Goal: Information Seeking & Learning: Learn about a topic

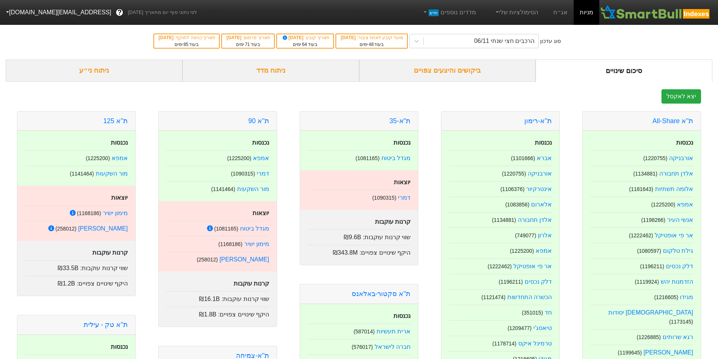
click at [328, 70] on div "ניתוח מדד" at bounding box center [270, 71] width 177 height 22
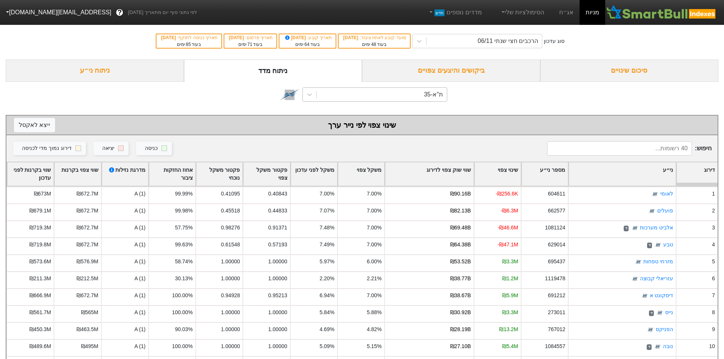
click at [375, 100] on div "ת"א-35" at bounding box center [382, 95] width 130 height 14
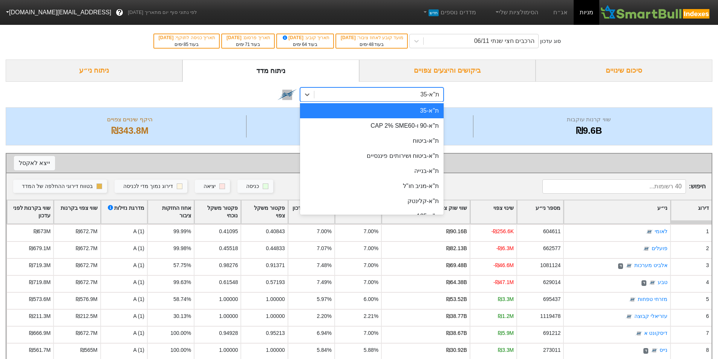
click at [509, 103] on div "option ת"א-35 focused, 1 of 29. 29 results available. Use Up and Down to choose…" at bounding box center [359, 95] width 707 height 26
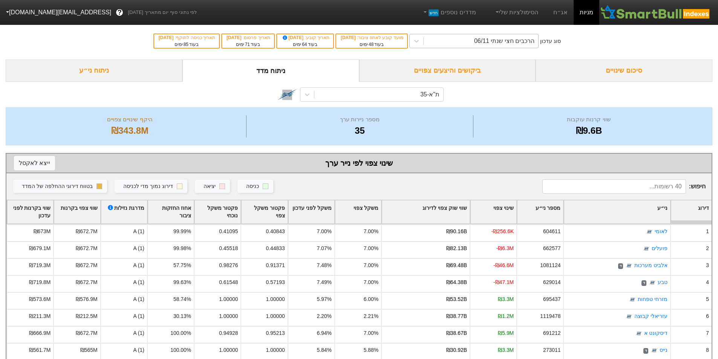
click at [494, 42] on div "הרכבים חצי שנתי 06/11" at bounding box center [504, 41] width 60 height 9
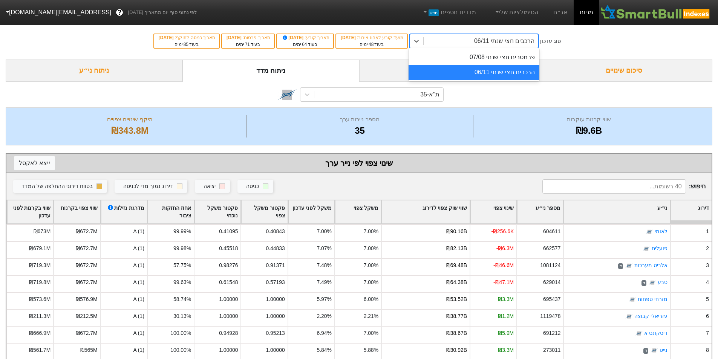
click at [501, 97] on div "ת"א-35" at bounding box center [359, 95] width 707 height 26
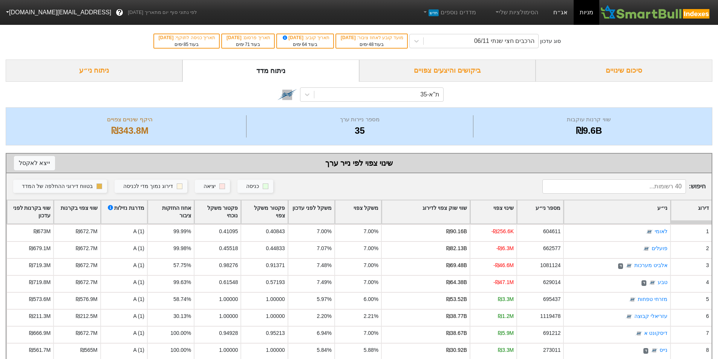
click at [555, 14] on link "אג״ח" at bounding box center [560, 12] width 26 height 25
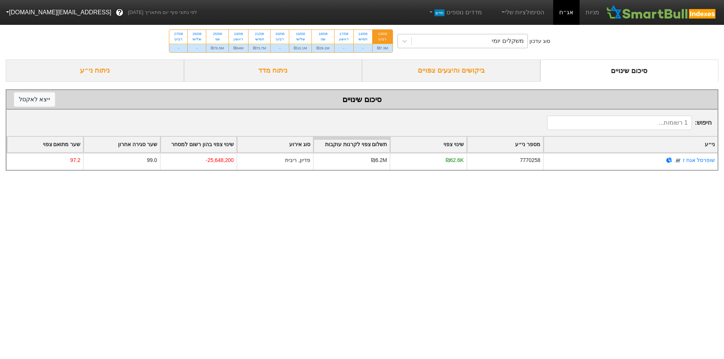
click at [443, 37] on div "משקלים יומי" at bounding box center [470, 41] width 116 height 14
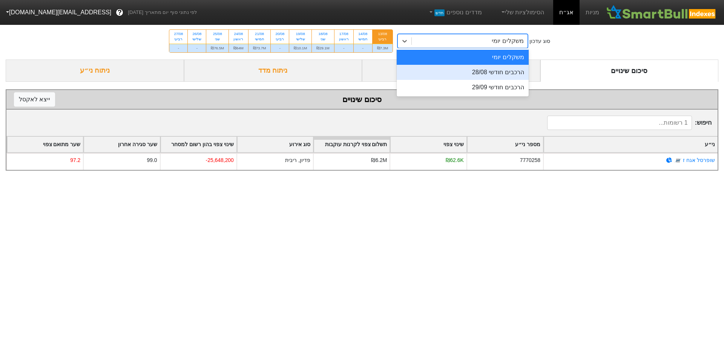
click at [458, 68] on div "הרכבים חודשי 28/08" at bounding box center [463, 72] width 132 height 15
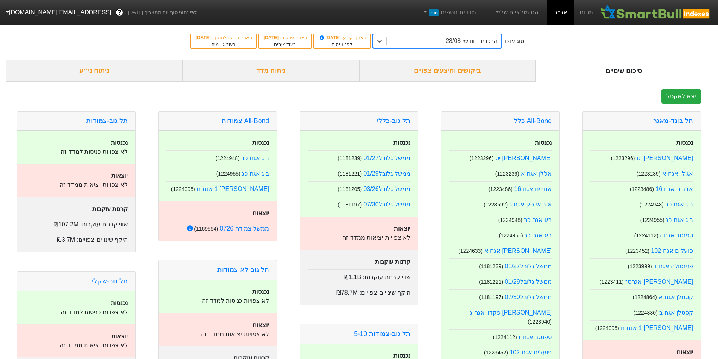
click at [285, 69] on div "ניתוח מדד" at bounding box center [270, 71] width 177 height 22
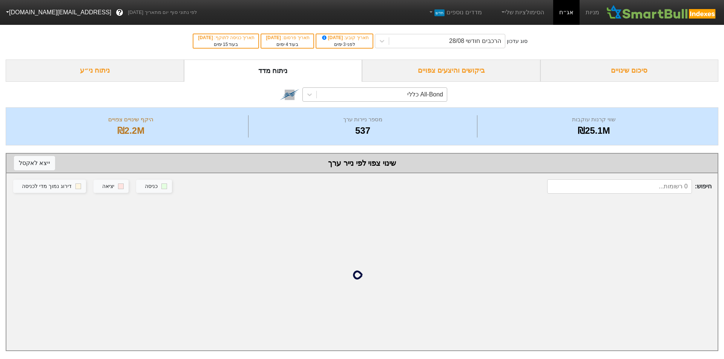
click at [422, 95] on div "All-Bond כללי" at bounding box center [425, 94] width 36 height 9
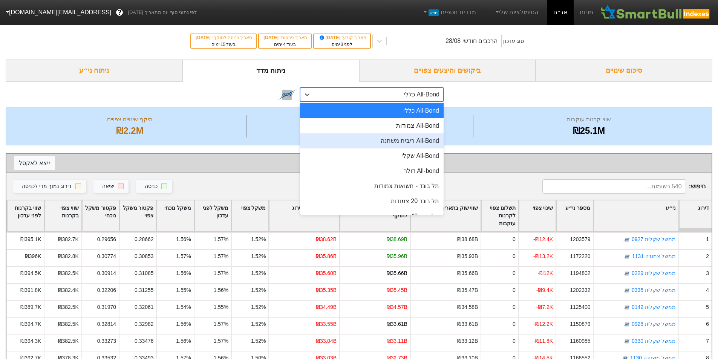
scroll to position [50, 0]
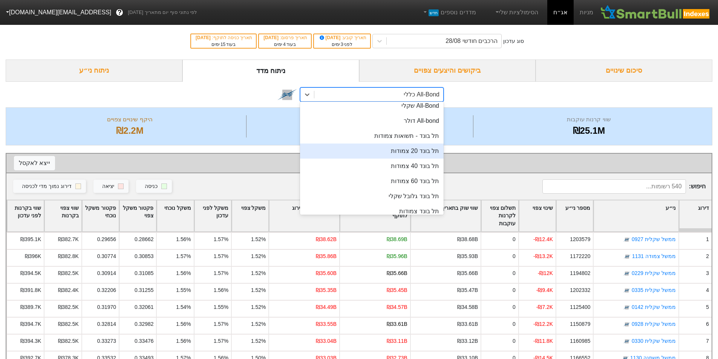
click at [420, 153] on div "תל בונד 20 צמודות" at bounding box center [372, 151] width 144 height 15
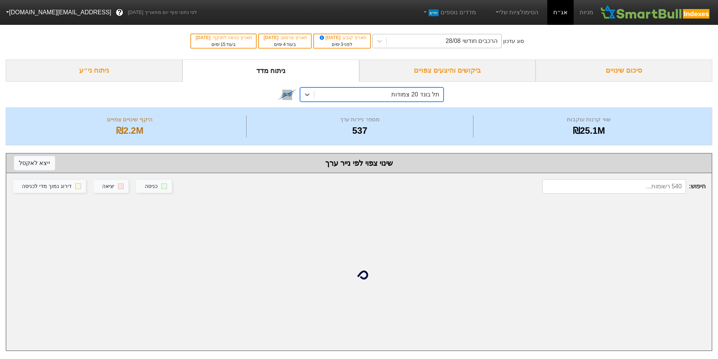
click at [470, 38] on div "הרכבים חודשי 28/08" at bounding box center [472, 41] width 52 height 9
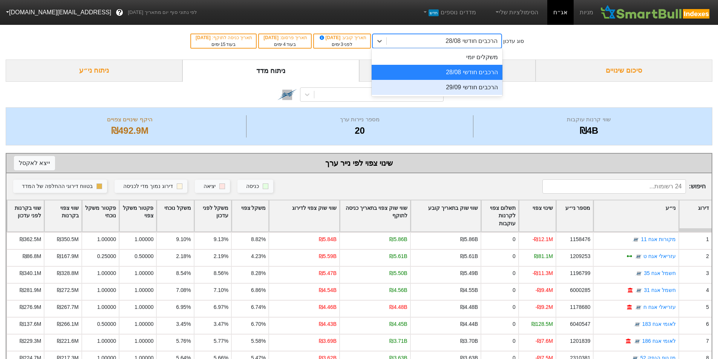
click at [471, 90] on div "הרכבים חודשי 29/09" at bounding box center [437, 87] width 131 height 15
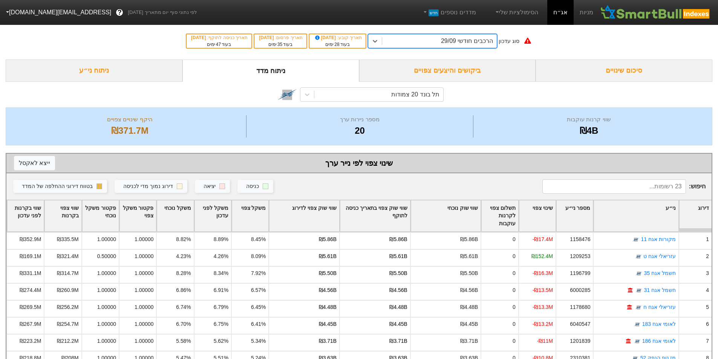
scroll to position [101, 0]
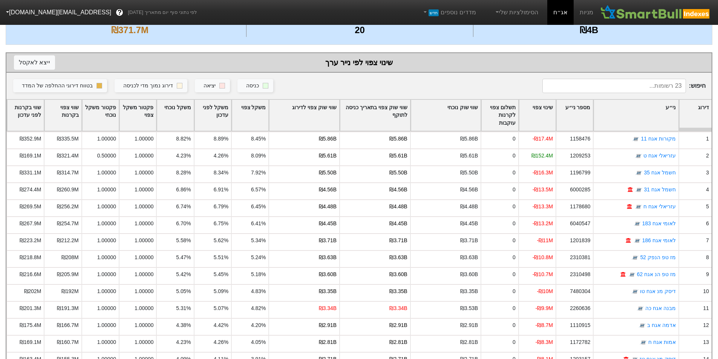
click at [638, 110] on div "ני״ע" at bounding box center [636, 115] width 84 height 31
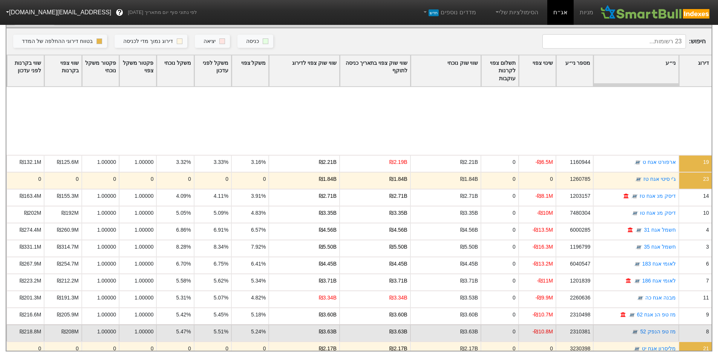
scroll to position [126, 0]
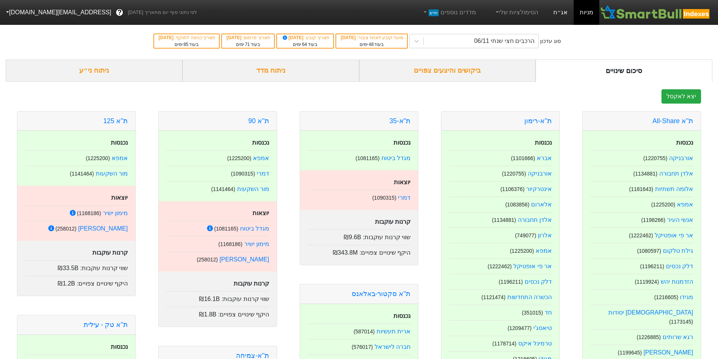
click at [564, 14] on link "אג״ח" at bounding box center [560, 12] width 26 height 25
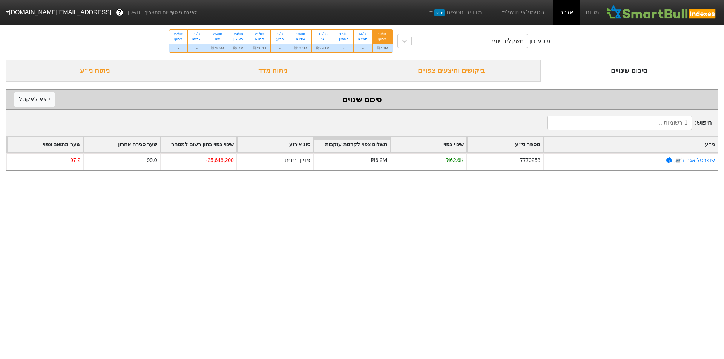
click at [301, 73] on div "ניתוח מדד" at bounding box center [273, 71] width 178 height 22
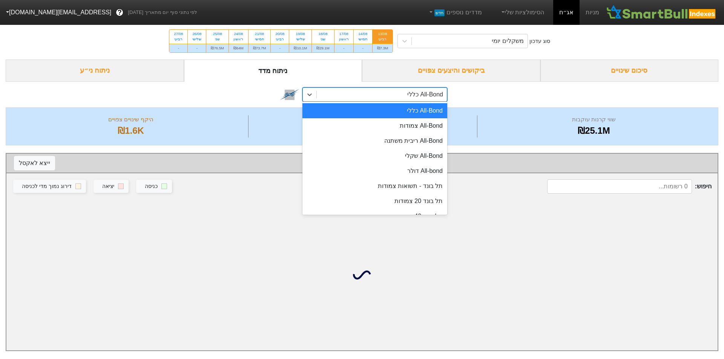
click at [434, 101] on div "All-Bond כללי" at bounding box center [382, 95] width 130 height 14
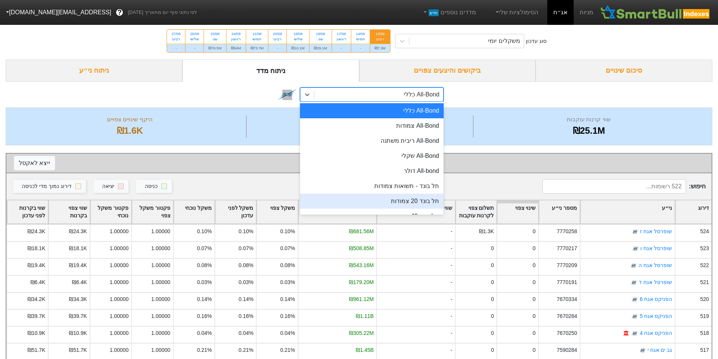
click at [427, 201] on div "תל בונד 20 צמודות" at bounding box center [372, 201] width 144 height 15
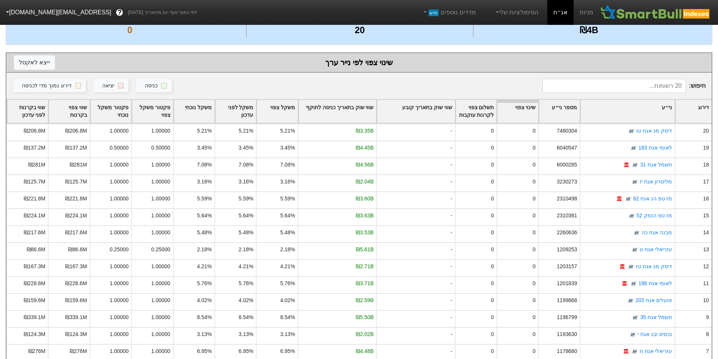
scroll to position [143, 0]
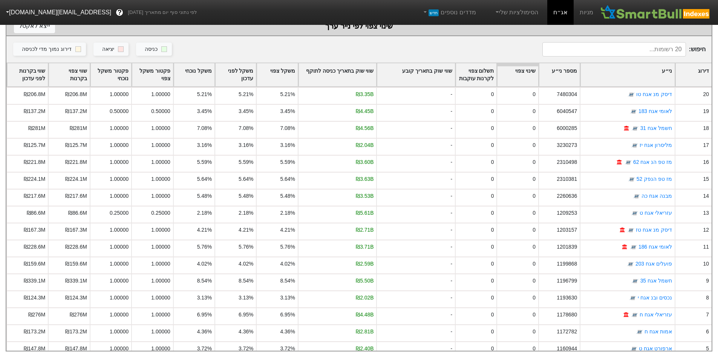
click at [649, 65] on div "ני״ע" at bounding box center [628, 74] width 94 height 23
click at [656, 70] on div "ני״ע" at bounding box center [628, 74] width 94 height 23
click at [317, 67] on div "שווי שוק בתאריך כניסה לתוקף" at bounding box center [338, 74] width 78 height 23
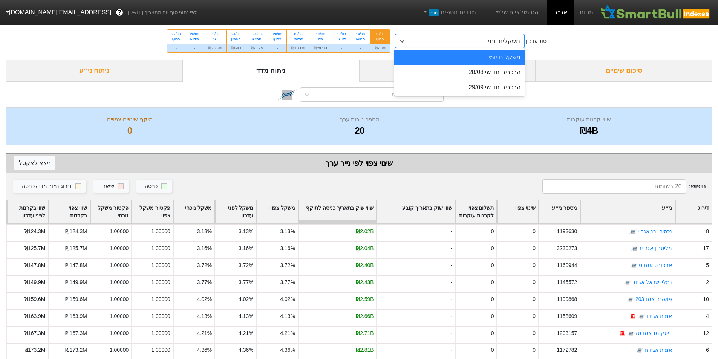
click at [466, 45] on div "משקלים יומי" at bounding box center [466, 41] width 115 height 14
click at [480, 92] on div "הרכבים חודשי 29/09" at bounding box center [459, 87] width 131 height 15
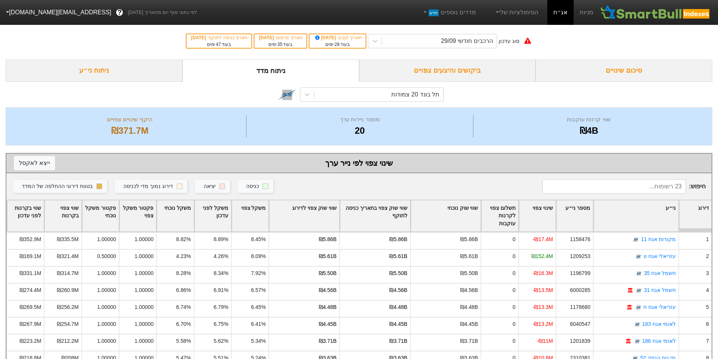
click at [303, 230] on div "שווי שוק צפוי לדירוג" at bounding box center [304, 216] width 70 height 31
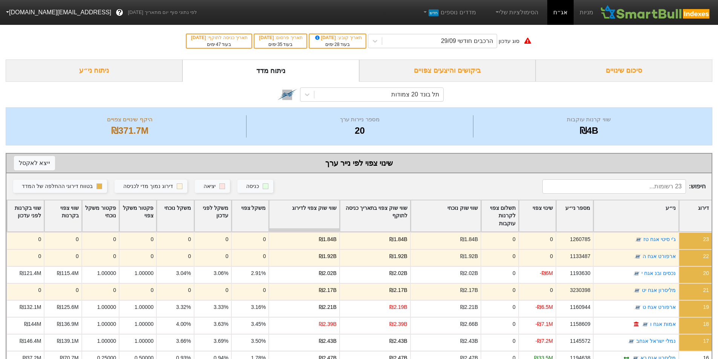
scroll to position [151, 0]
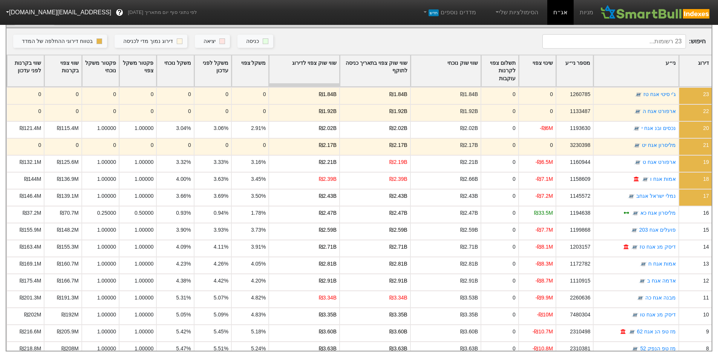
click at [316, 59] on div "שווי שוק צפוי לדירוג" at bounding box center [304, 70] width 70 height 31
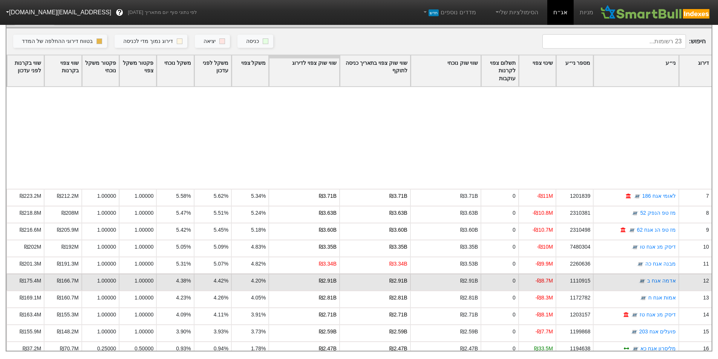
scroll to position [126, 0]
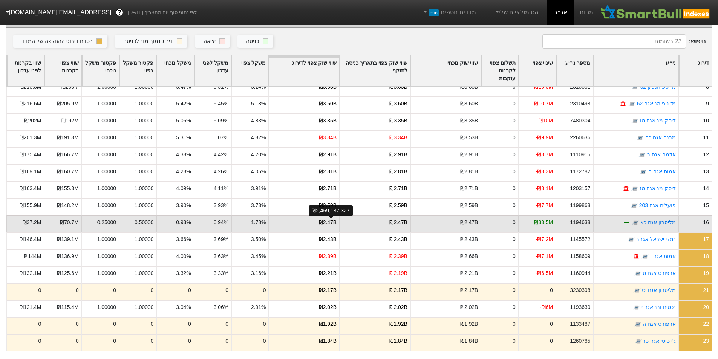
click at [332, 219] on div "₪2.47B" at bounding box center [328, 223] width 18 height 8
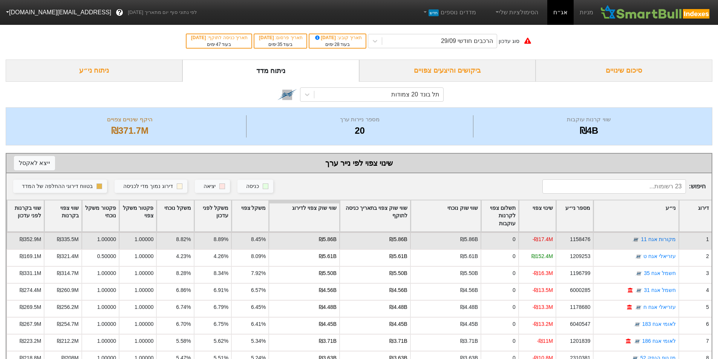
scroll to position [50, 0]
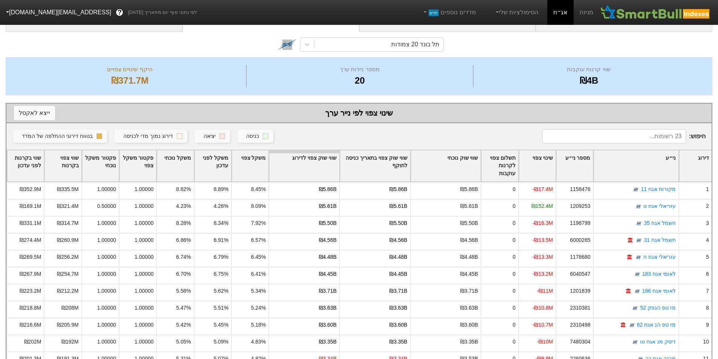
click at [656, 156] on div "ני״ע" at bounding box center [636, 165] width 84 height 31
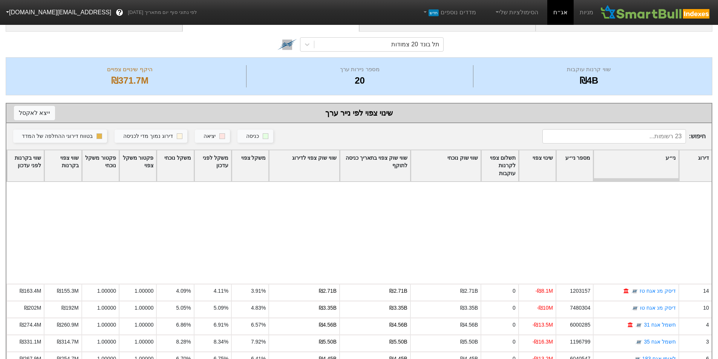
scroll to position [151, 0]
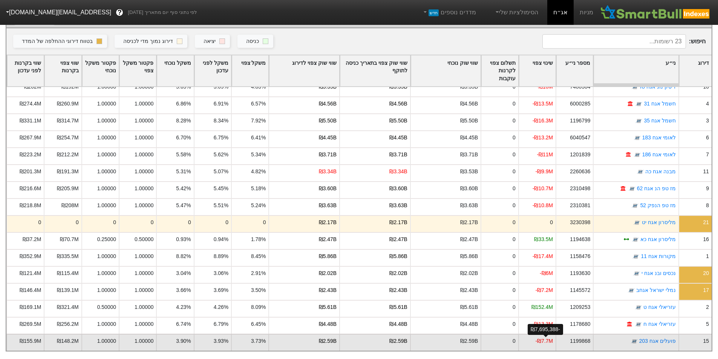
click at [543, 337] on div "-₪7.7M" at bounding box center [545, 341] width 18 height 8
click at [544, 342] on div "-₪7.7M" at bounding box center [536, 342] width 37 height 17
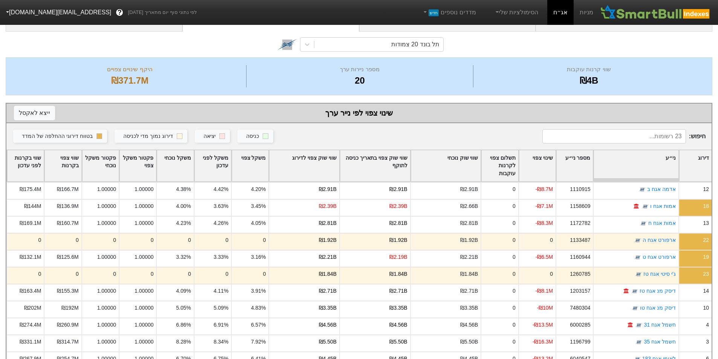
scroll to position [0, 0]
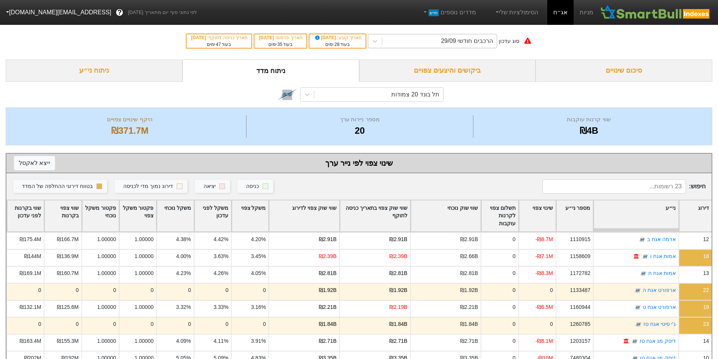
click at [469, 40] on div "הרכבים חודשי 29/09" at bounding box center [467, 41] width 52 height 9
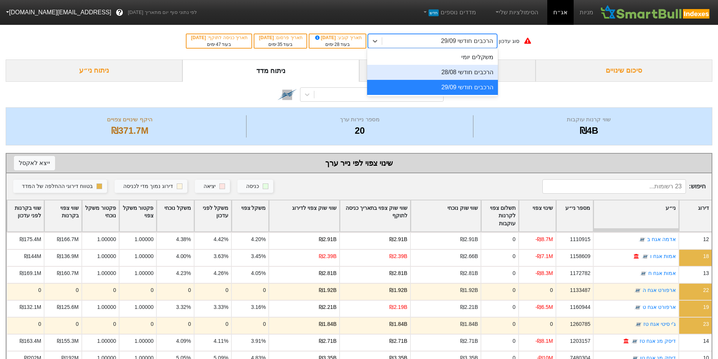
click at [464, 73] on div "הרכבים חודשי 28/08" at bounding box center [432, 72] width 131 height 15
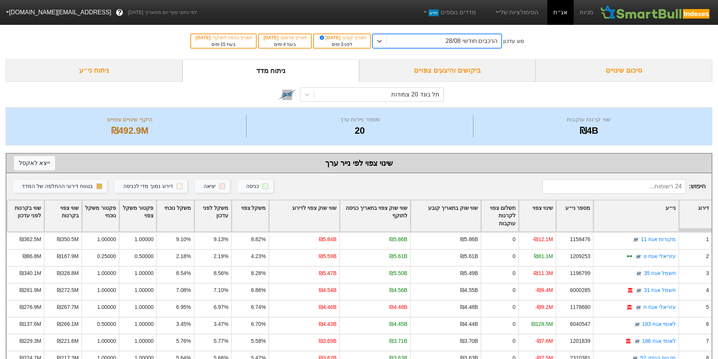
scroll to position [101, 0]
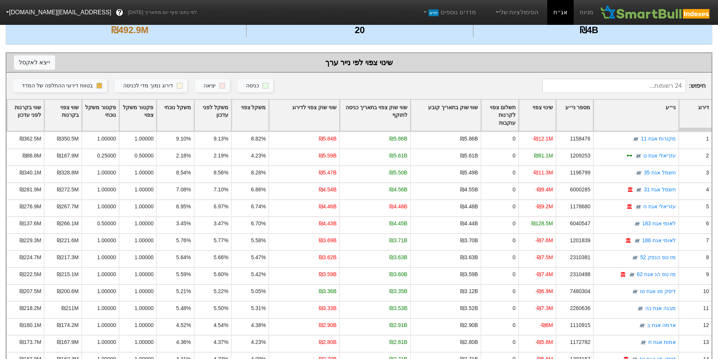
click at [331, 112] on div "שווי שוק צפוי לדירוג" at bounding box center [304, 115] width 70 height 31
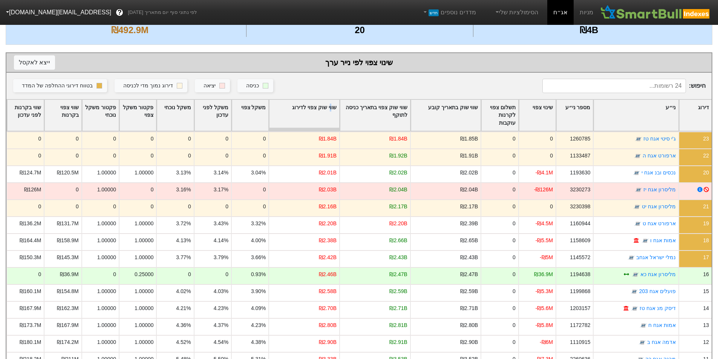
click at [328, 109] on div "שווי שוק צפוי לדירוג" at bounding box center [304, 115] width 70 height 31
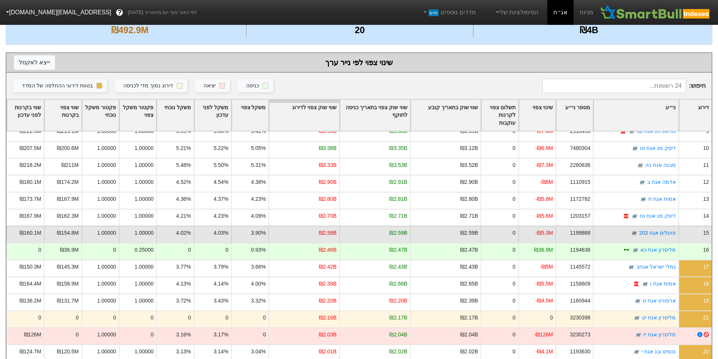
scroll to position [151, 0]
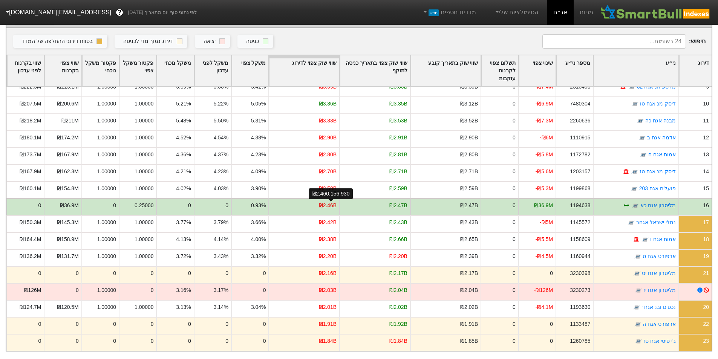
click at [335, 202] on div "₪2.46B" at bounding box center [328, 206] width 18 height 8
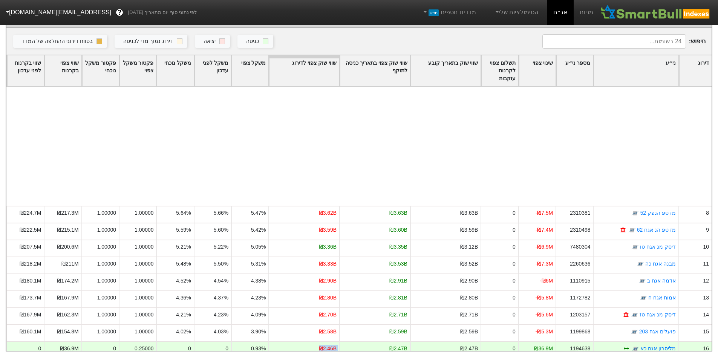
scroll to position [143, 0]
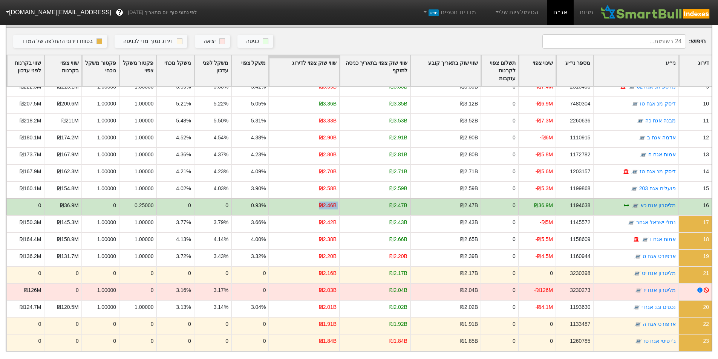
click at [383, 198] on div "₪2.47B" at bounding box center [374, 206] width 71 height 17
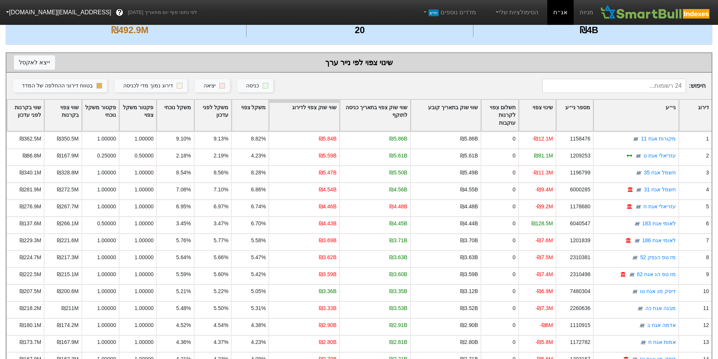
scroll to position [0, 0]
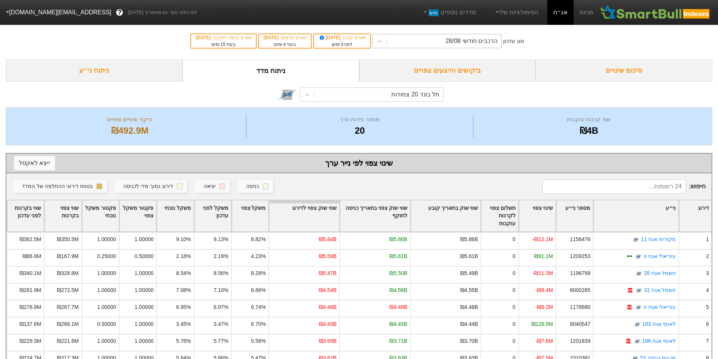
click at [456, 43] on div "הרכבים חודשי 28/08" at bounding box center [472, 41] width 52 height 9
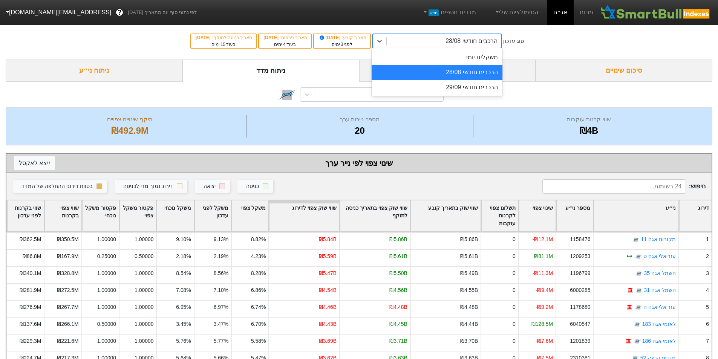
click at [456, 43] on div "הרכבים חודשי 28/08" at bounding box center [472, 41] width 52 height 9
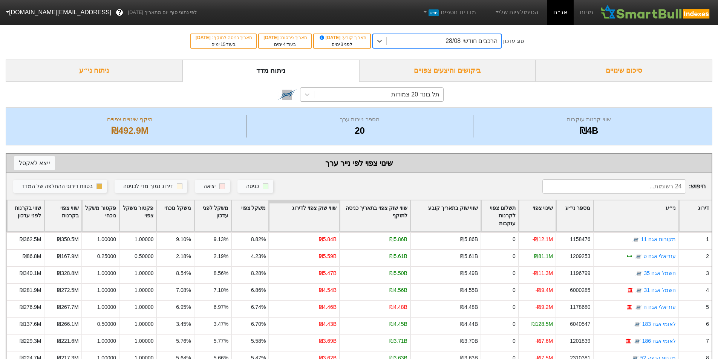
click at [425, 92] on div "תל בונד 20 צמודות" at bounding box center [415, 94] width 48 height 9
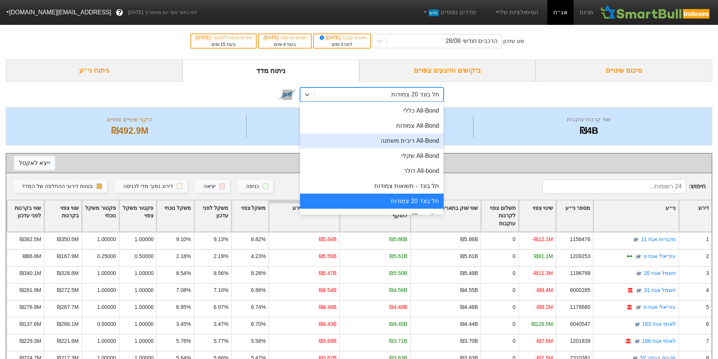
scroll to position [50, 0]
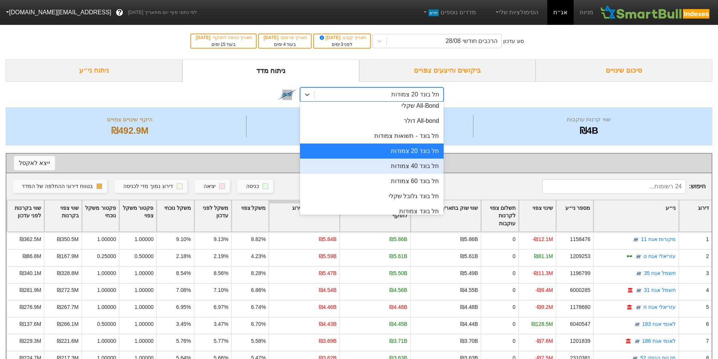
click at [426, 163] on div "תל בונד 40 צמודות" at bounding box center [372, 166] width 144 height 15
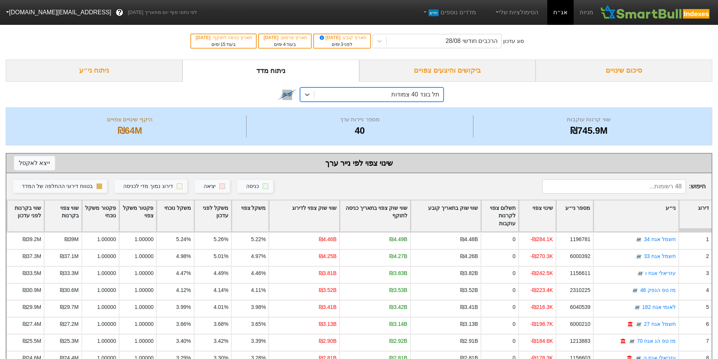
scroll to position [151, 0]
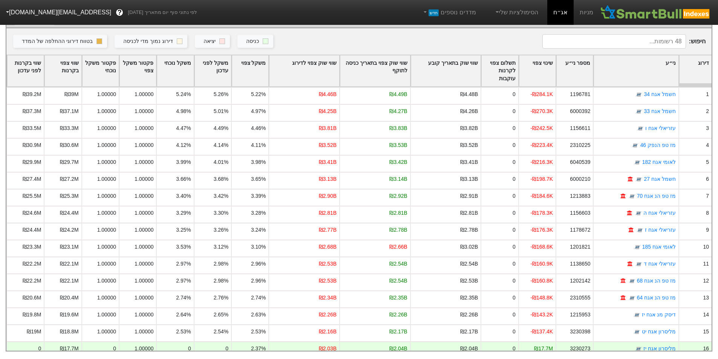
click at [308, 67] on div "שווי שוק צפוי לדירוג" at bounding box center [304, 70] width 70 height 31
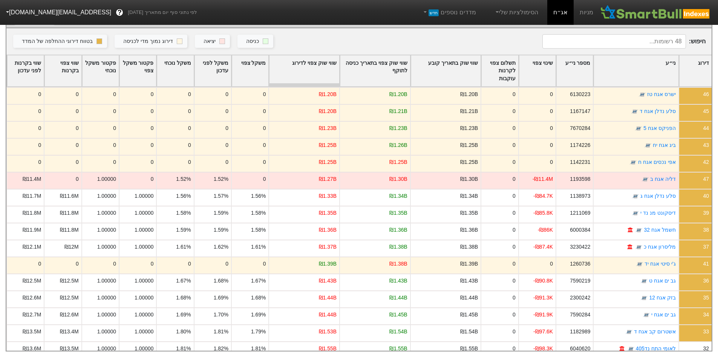
click at [330, 66] on div "שווי שוק צפוי לדירוג" at bounding box center [304, 70] width 70 height 31
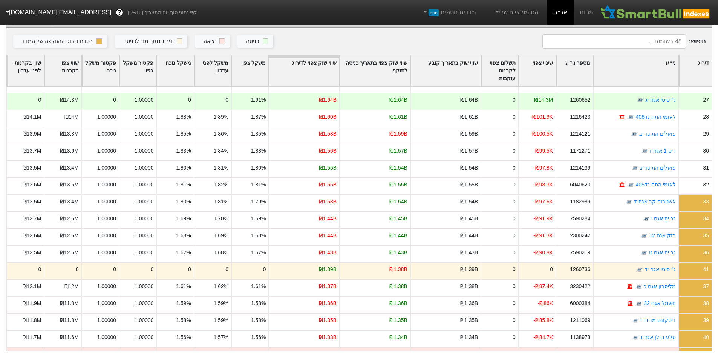
scroll to position [550, 0]
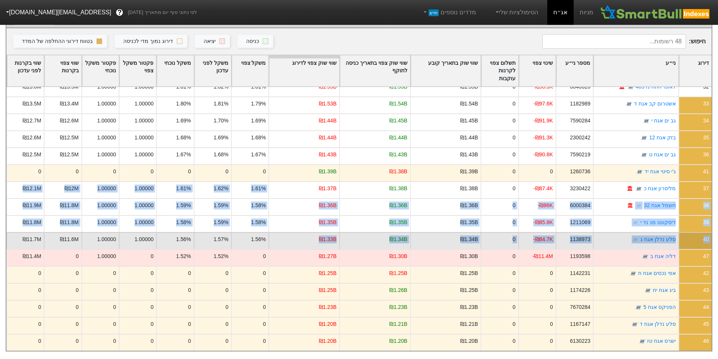
drag, startPoint x: 283, startPoint y: 180, endPoint x: 316, endPoint y: 232, distance: 61.0
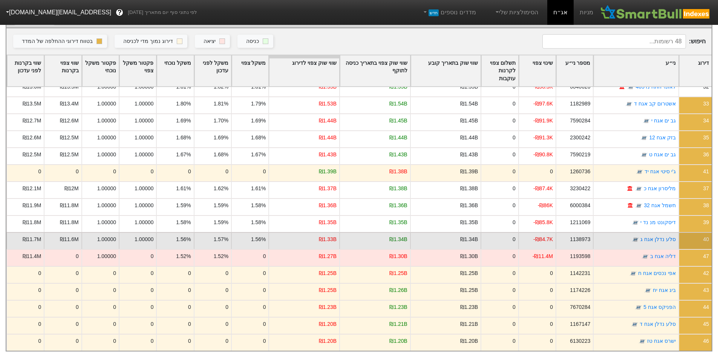
click at [307, 234] on div "₪1.33B" at bounding box center [303, 240] width 71 height 17
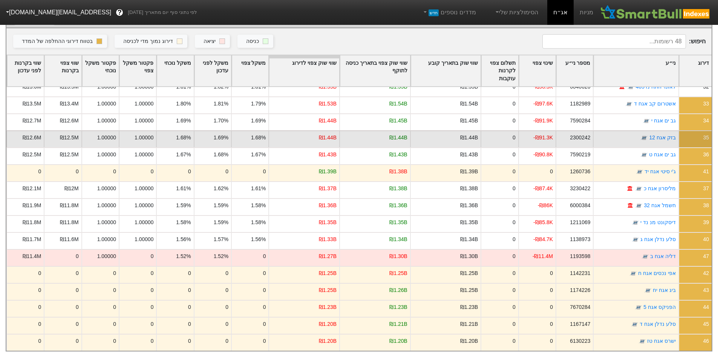
scroll to position [500, 0]
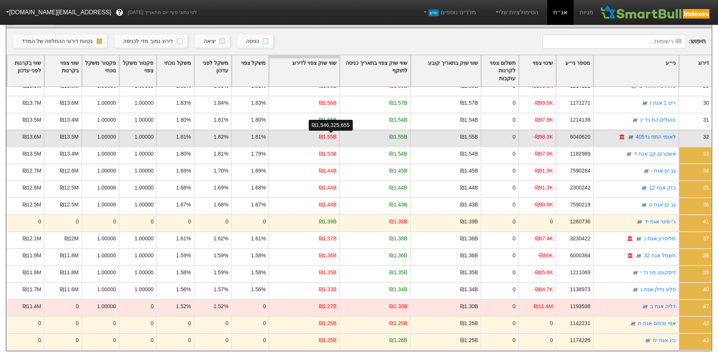
click at [329, 133] on div "₪1.55B" at bounding box center [328, 137] width 18 height 8
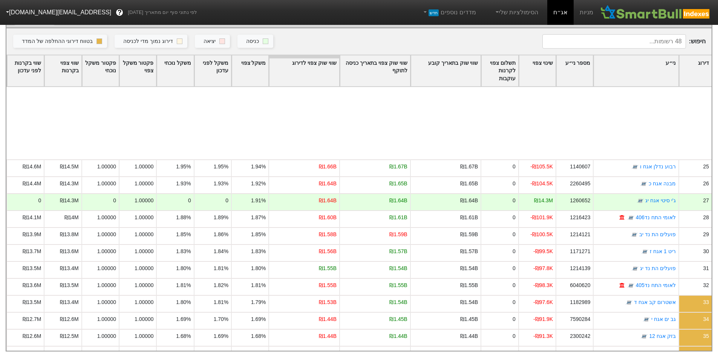
scroll to position [550, 0]
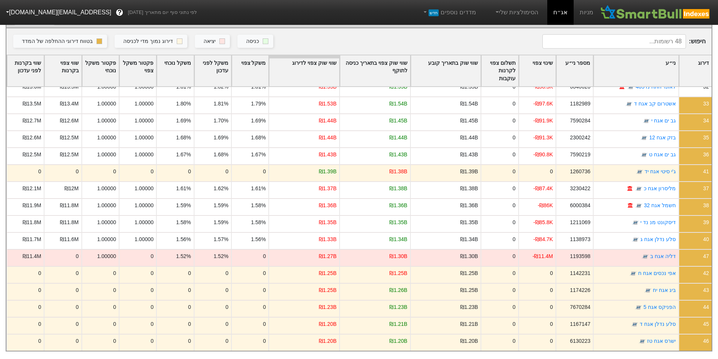
click at [654, 72] on div "ני״ע" at bounding box center [636, 70] width 84 height 31
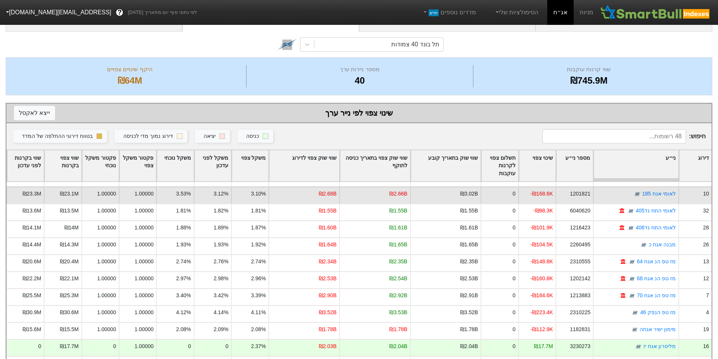
scroll to position [302, 0]
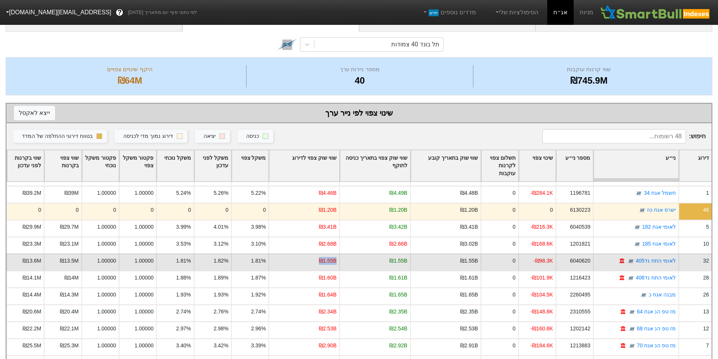
drag, startPoint x: 313, startPoint y: 259, endPoint x: 317, endPoint y: 260, distance: 4.4
click at [335, 261] on div "₪1.55B" at bounding box center [303, 262] width 71 height 17
click at [299, 269] on div "₪1.55B" at bounding box center [303, 262] width 71 height 17
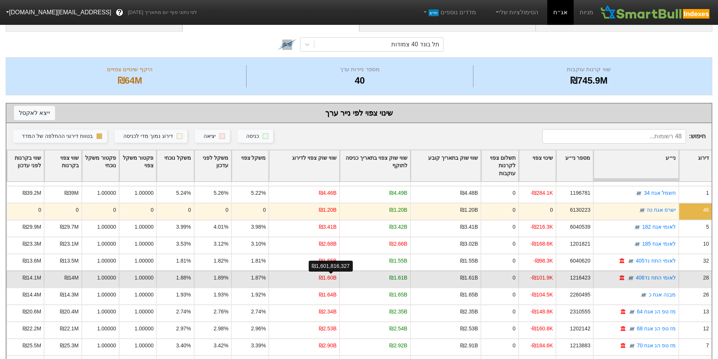
click at [323, 278] on div "₪1.60B" at bounding box center [328, 278] width 18 height 8
click at [308, 276] on div "₪1.60B" at bounding box center [303, 279] width 71 height 17
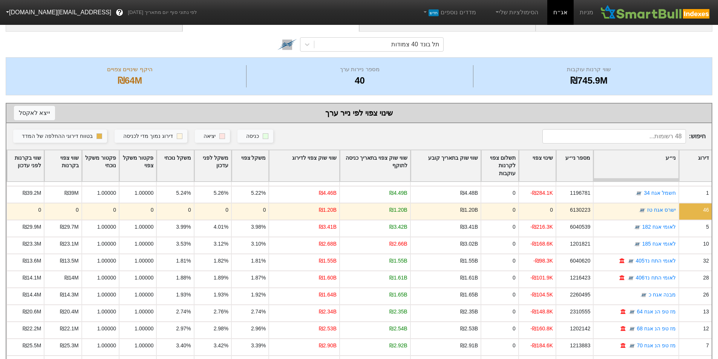
click at [315, 173] on div "שווי שוק צפוי לדירוג" at bounding box center [304, 165] width 70 height 31
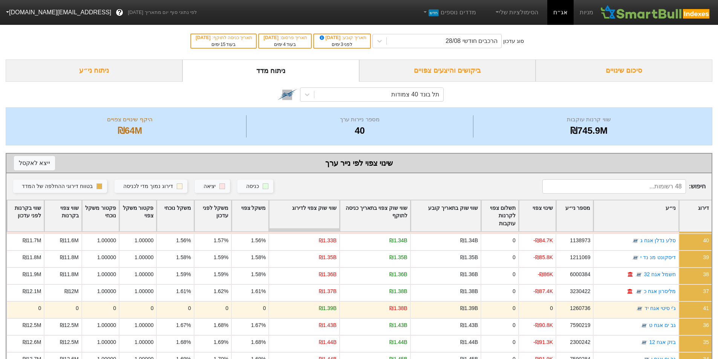
scroll to position [50, 0]
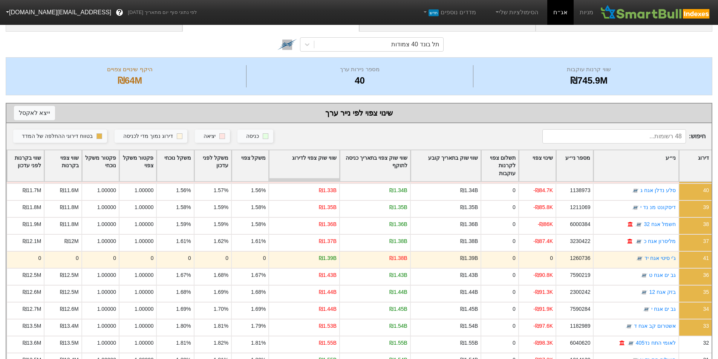
click at [312, 164] on div "שווי שוק צפוי לדירוג" at bounding box center [304, 165] width 70 height 31
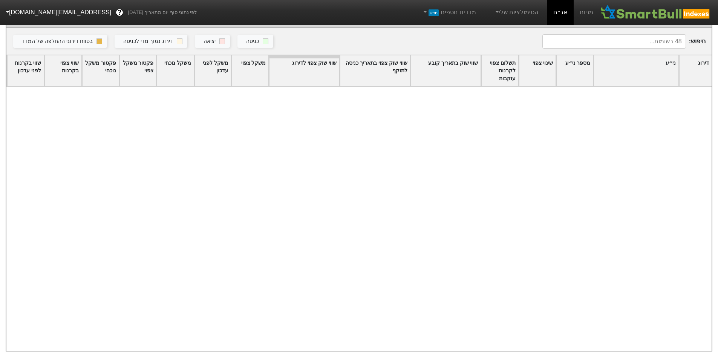
scroll to position [550, 0]
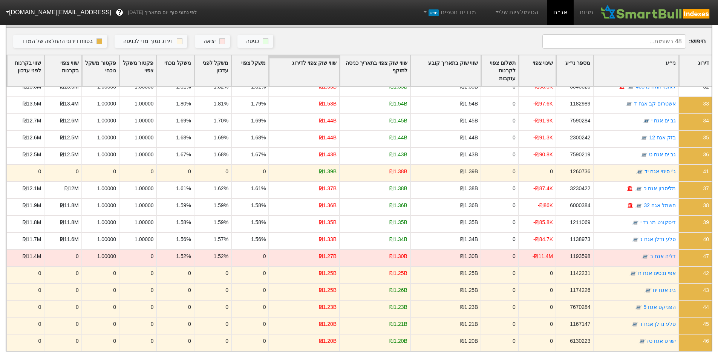
click at [649, 41] on input at bounding box center [614, 41] width 144 height 14
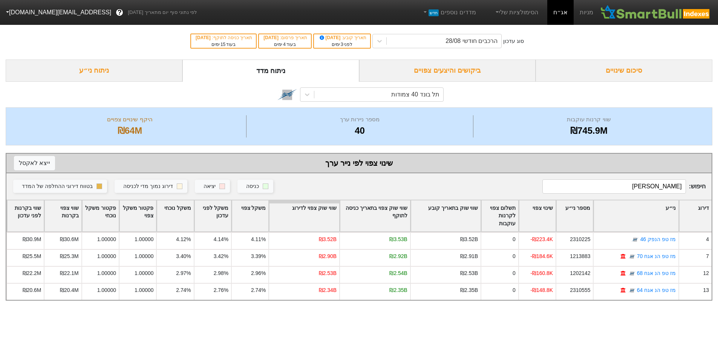
scroll to position [0, 0]
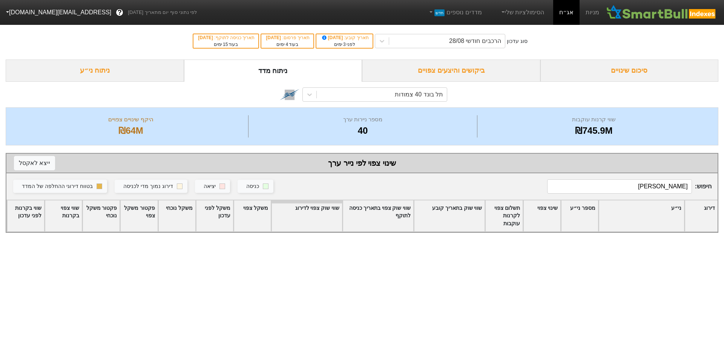
click at [671, 187] on input "מזרחי" at bounding box center [619, 186] width 145 height 14
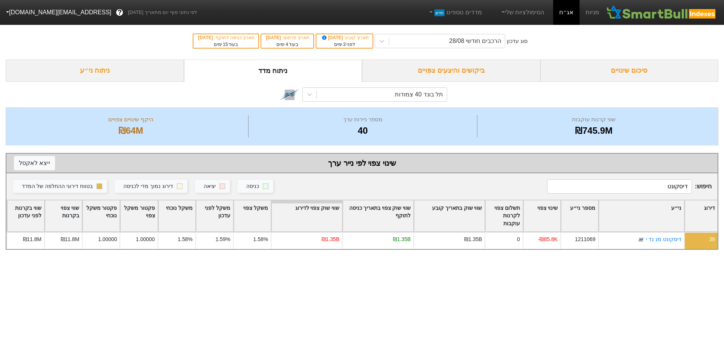
click at [675, 186] on input "דיסקונט" at bounding box center [619, 186] width 145 height 14
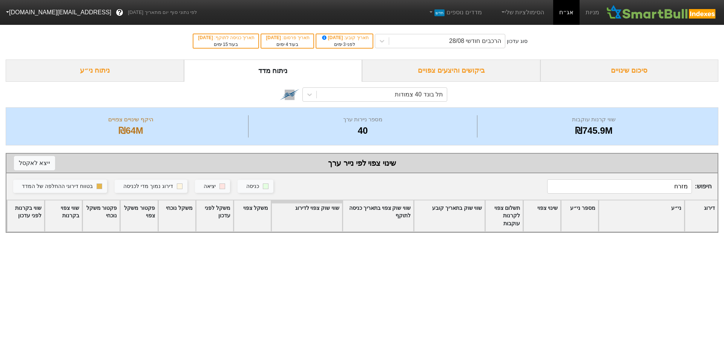
type input "מזרחי"
click at [679, 185] on input "מזרחי" at bounding box center [619, 186] width 145 height 14
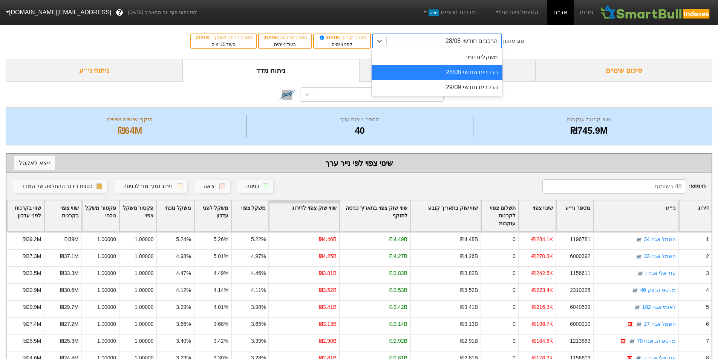
click at [445, 34] on div "הרכבים חודשי 28/08" at bounding box center [436, 41] width 129 height 14
click at [460, 84] on div "הרכבים חודשי 29/09" at bounding box center [437, 87] width 131 height 15
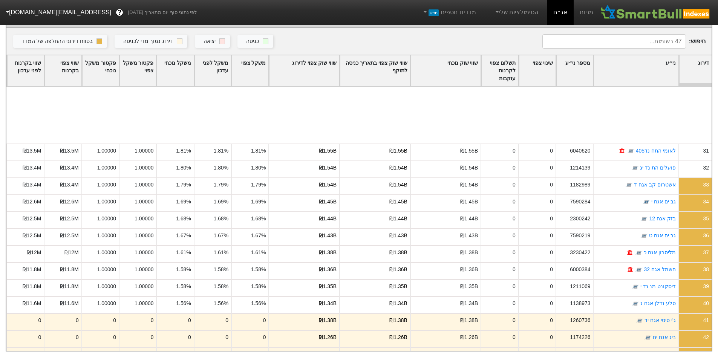
scroll to position [533, 0]
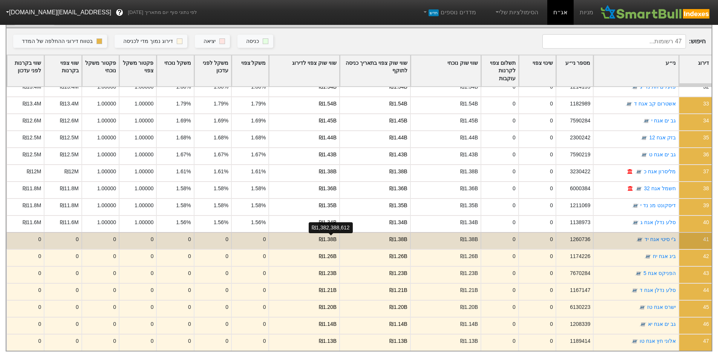
click at [331, 236] on div "₪1.38B" at bounding box center [328, 240] width 18 height 8
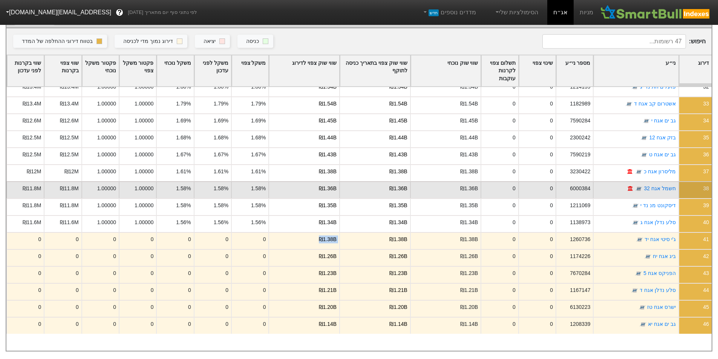
scroll to position [483, 0]
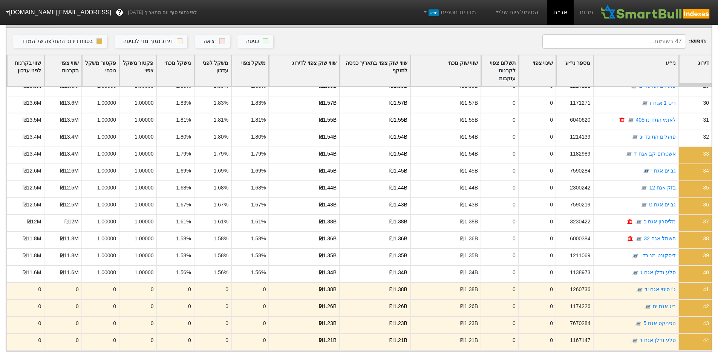
click at [657, 38] on input at bounding box center [614, 41] width 144 height 14
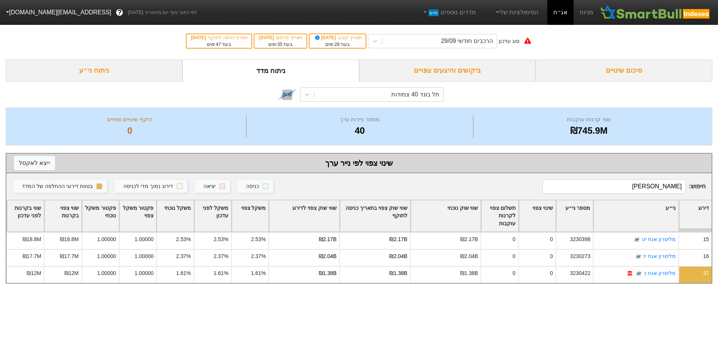
scroll to position [0, 0]
click at [671, 195] on div "חיפוש : מליס כניסה יציאה דירוג נמוך מדי לכניסה בטווח דירוגי ההחלפה של המדד" at bounding box center [361, 186] width 711 height 26
click at [671, 194] on div "חיפוש : מליס כניסה יציאה דירוג נמוך מדי לכניסה בטווח דירוגי ההחלפה של המדד" at bounding box center [361, 186] width 711 height 26
click at [671, 189] on input "מליס" at bounding box center [619, 186] width 145 height 14
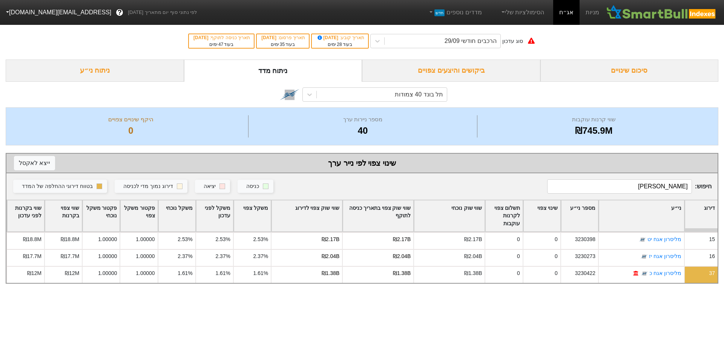
click at [671, 189] on input "מליס" at bounding box center [619, 186] width 145 height 14
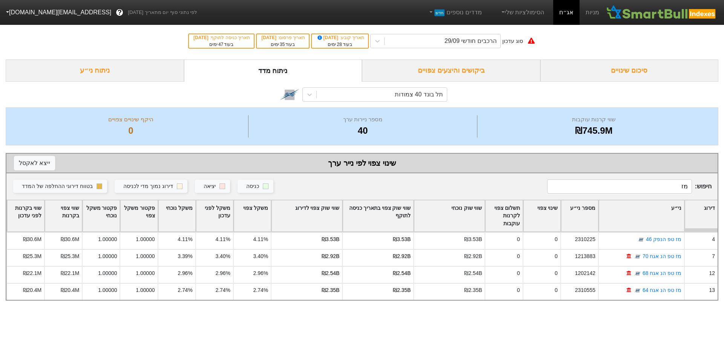
click at [660, 180] on input "מז" at bounding box center [619, 186] width 145 height 14
click at [660, 180] on input "לאו" at bounding box center [619, 186] width 145 height 14
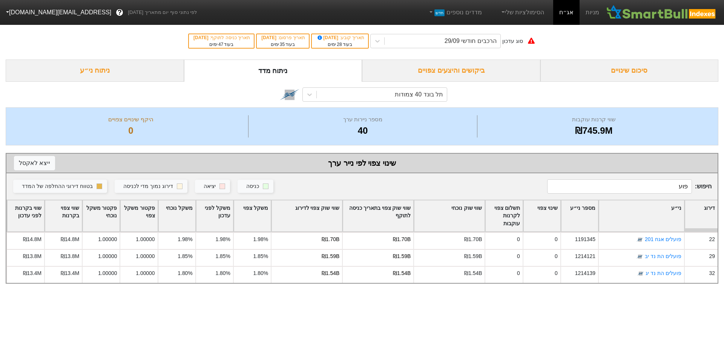
click at [660, 184] on input "פוע" at bounding box center [619, 186] width 145 height 14
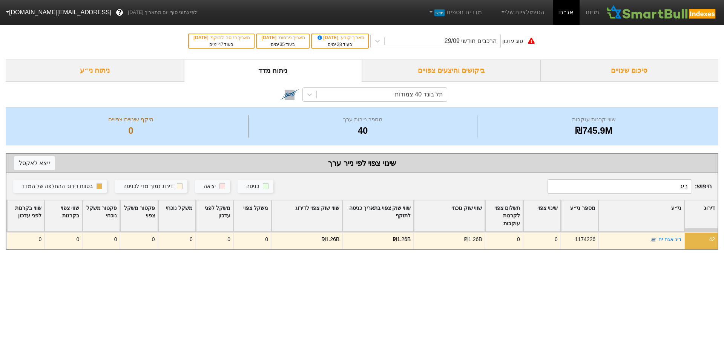
click at [660, 184] on input "ביג" at bounding box center [619, 186] width 145 height 14
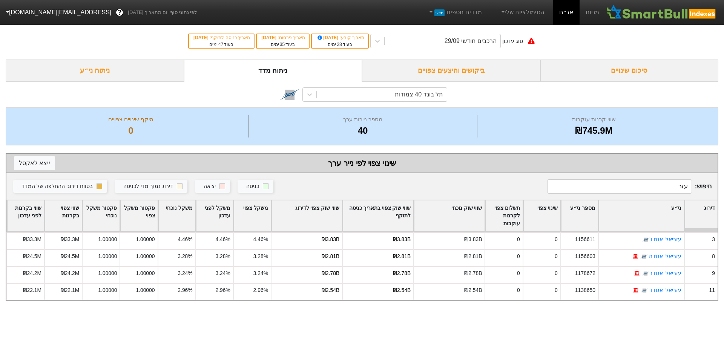
click at [660, 184] on input "עזר" at bounding box center [619, 186] width 145 height 14
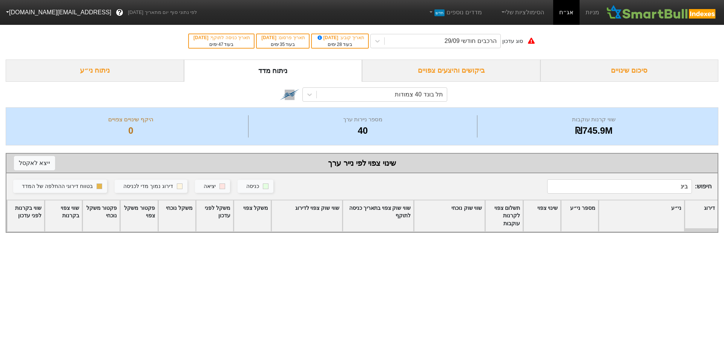
click at [660, 184] on input "בינ" at bounding box center [619, 186] width 145 height 14
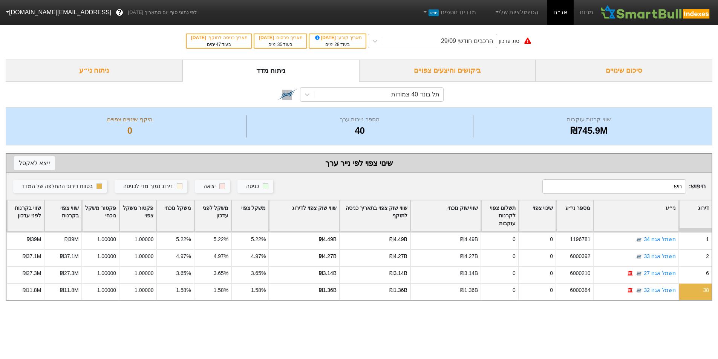
type input "חשמ"
click at [660, 184] on input "חשמ" at bounding box center [619, 186] width 145 height 14
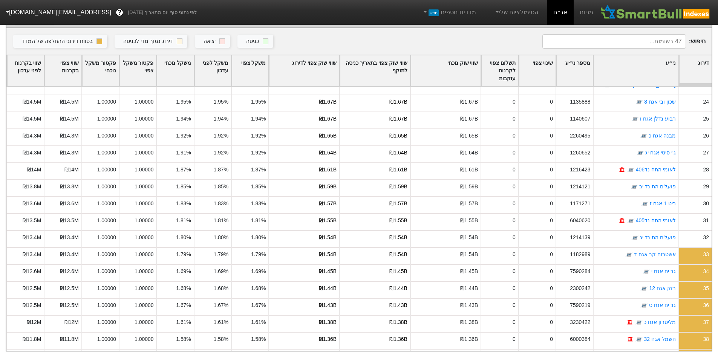
scroll to position [332, 0]
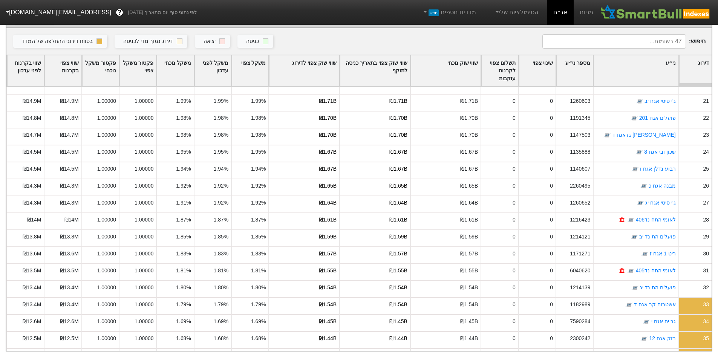
click at [658, 39] on input at bounding box center [614, 41] width 144 height 14
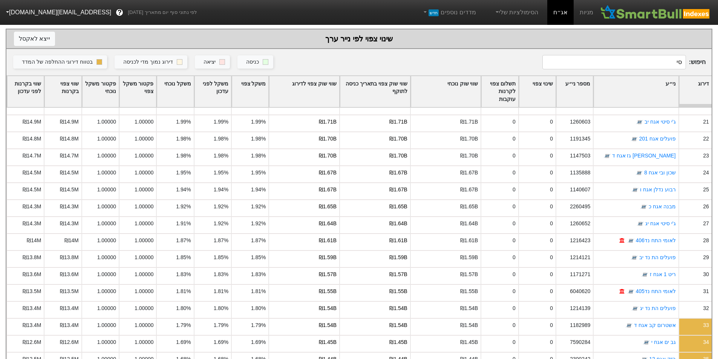
scroll to position [0, 0]
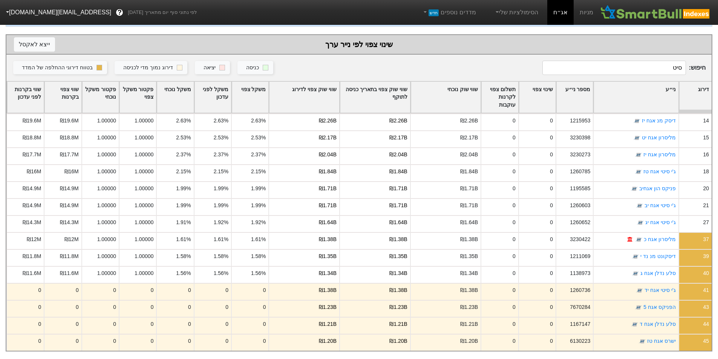
type input "סיטי"
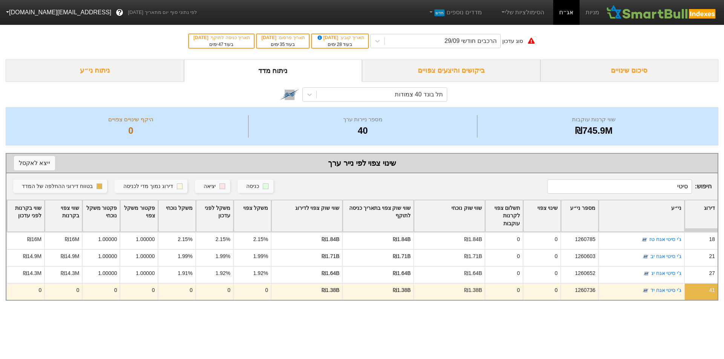
click at [657, 186] on input "סיטי" at bounding box center [619, 186] width 145 height 14
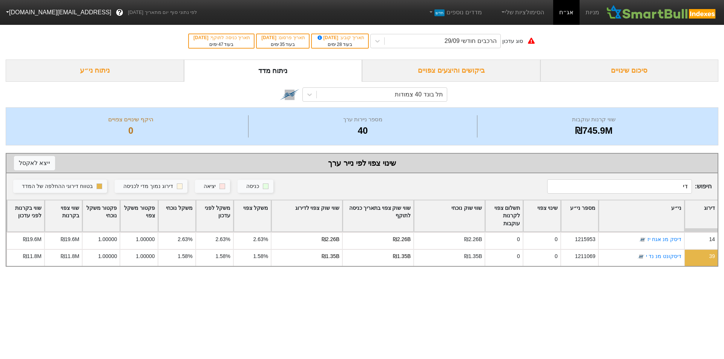
type input "ד"
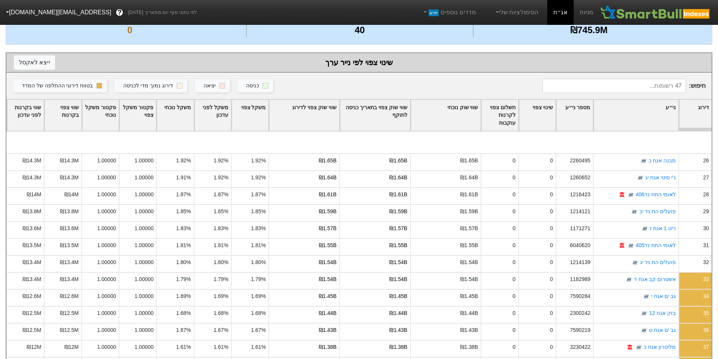
scroll to position [502, 0]
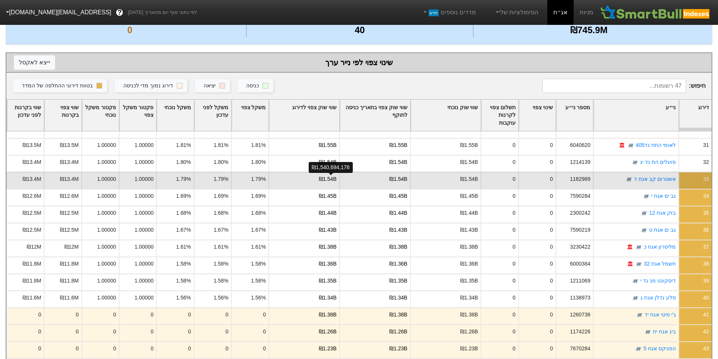
click at [333, 182] on div "₪1.54B" at bounding box center [328, 179] width 18 height 8
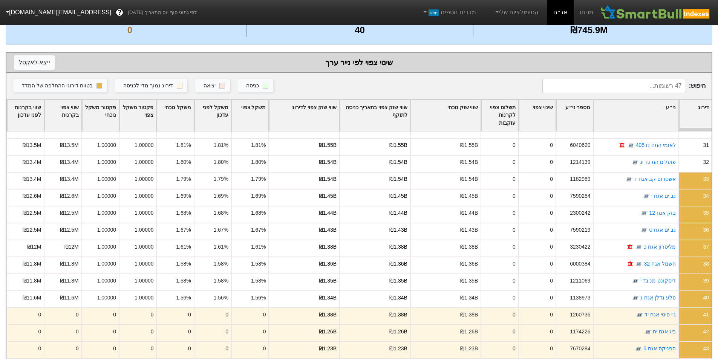
click at [637, 90] on input at bounding box center [614, 86] width 144 height 14
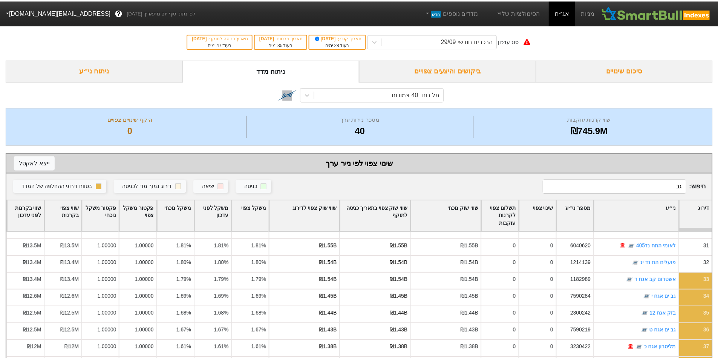
scroll to position [0, 0]
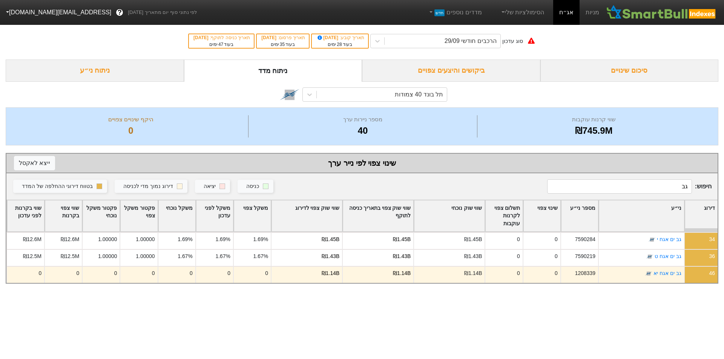
click at [663, 184] on input "גב" at bounding box center [619, 186] width 145 height 14
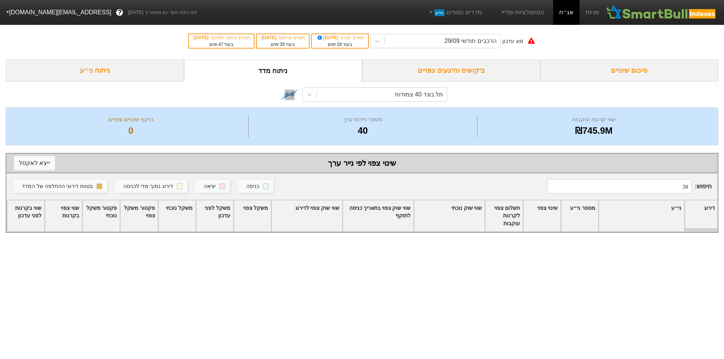
type input "נ"
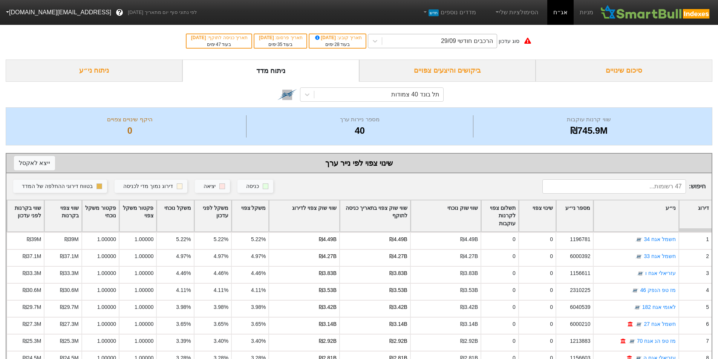
click at [449, 41] on div "הרכבים חודשי 29/09" at bounding box center [439, 41] width 115 height 14
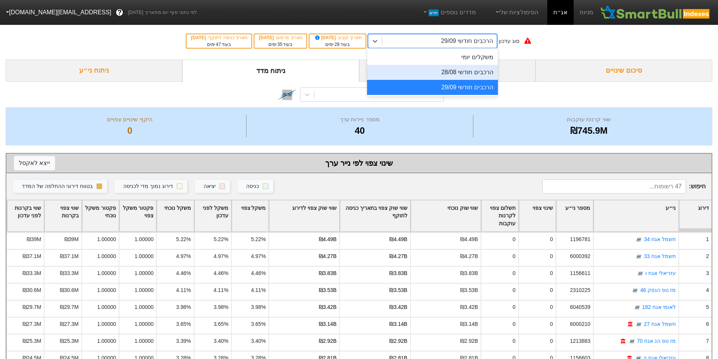
click at [463, 75] on div "הרכבים חודשי 28/08" at bounding box center [432, 72] width 131 height 15
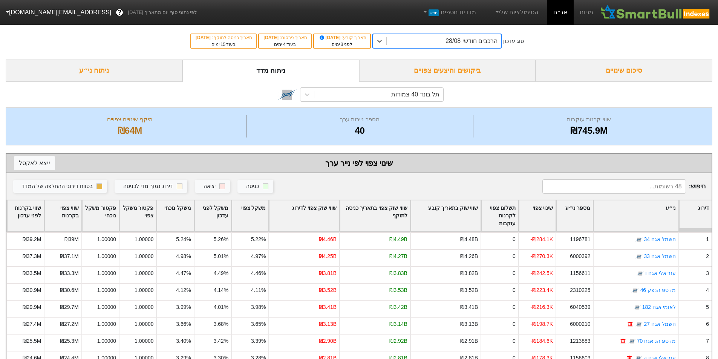
scroll to position [50, 0]
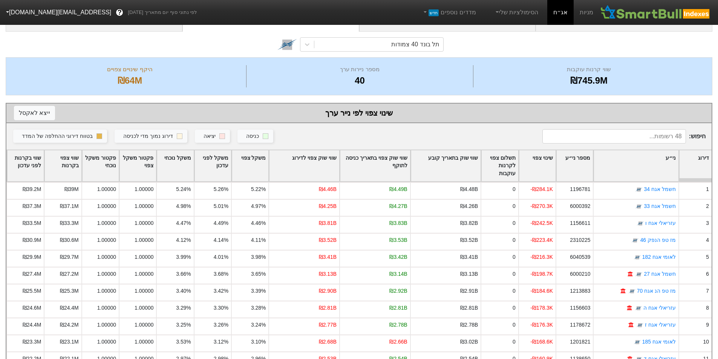
click at [320, 158] on div "שווי שוק צפוי לדירוג" at bounding box center [304, 165] width 70 height 31
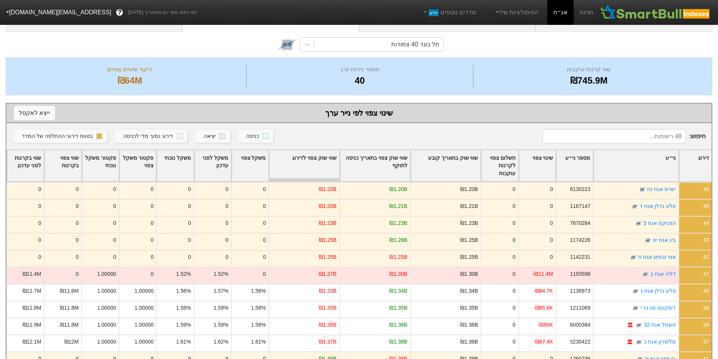
click at [331, 166] on div "שווי שוק צפוי לדירוג" at bounding box center [304, 165] width 70 height 31
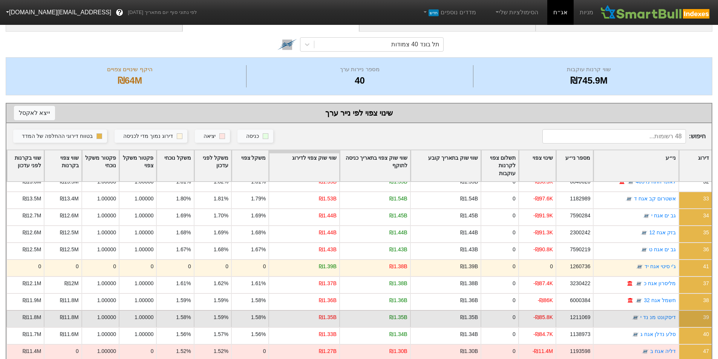
scroll to position [151, 0]
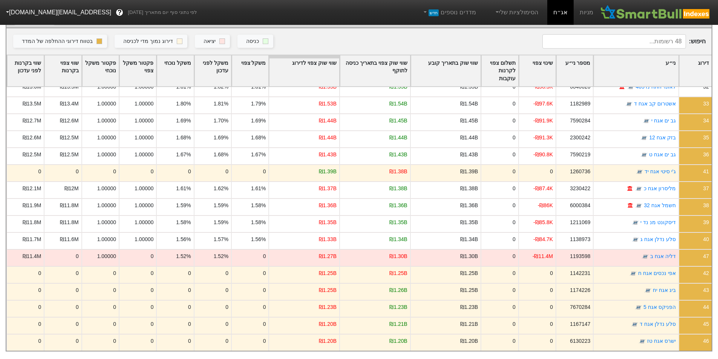
click at [654, 67] on div "ני״ע" at bounding box center [636, 70] width 84 height 31
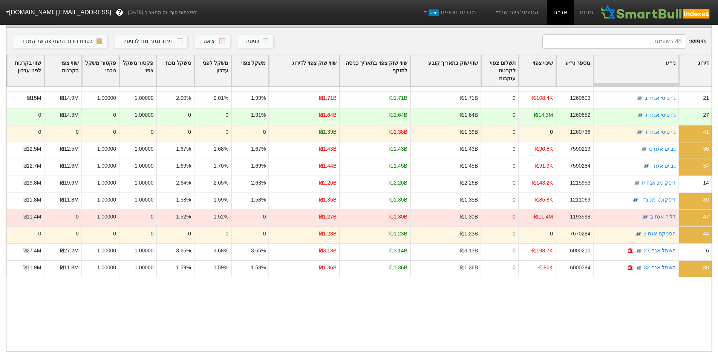
scroll to position [0, 0]
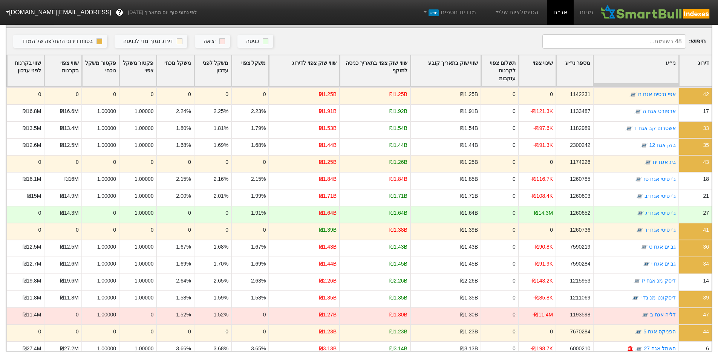
click at [321, 72] on div "שווי שוק צפוי לדירוג" at bounding box center [304, 70] width 70 height 31
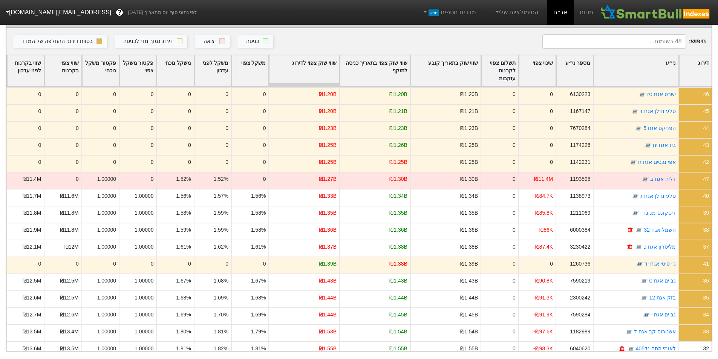
click at [322, 66] on div "שווי שוק צפוי לדירוג" at bounding box center [304, 70] width 70 height 31
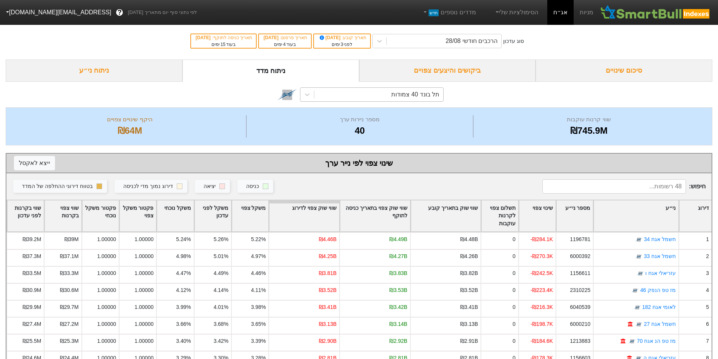
click at [380, 89] on div "תל בונד 40 צמודות" at bounding box center [378, 95] width 129 height 14
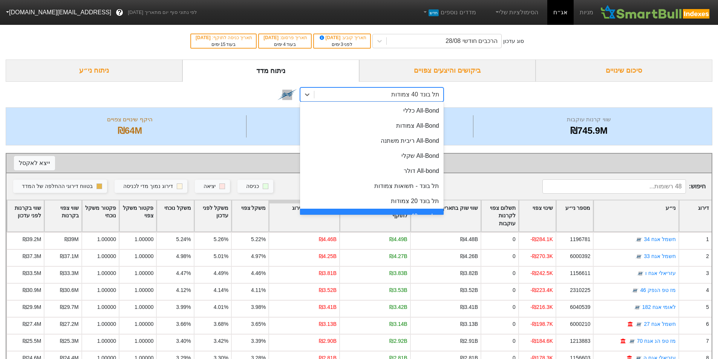
scroll to position [14, 0]
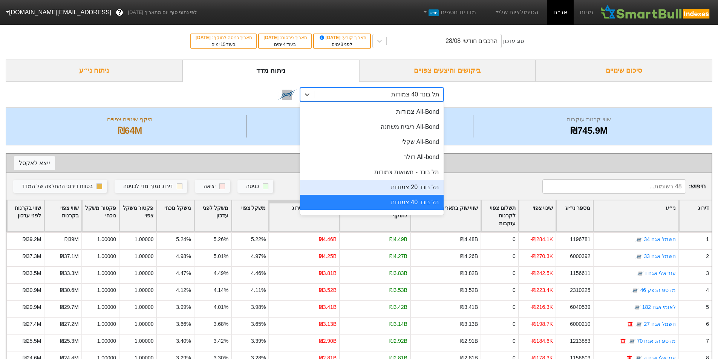
click at [395, 184] on div "תל בונד 20 צמודות" at bounding box center [372, 187] width 144 height 15
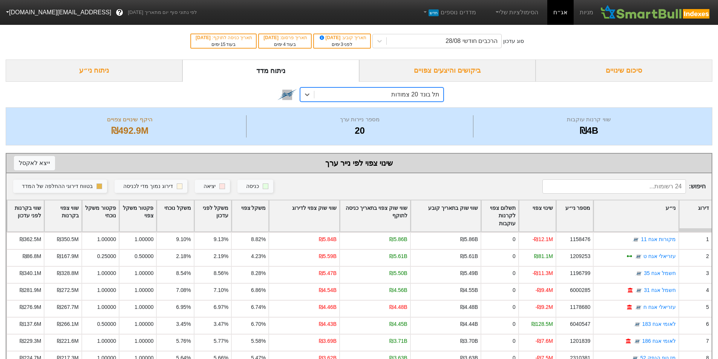
scroll to position [50, 0]
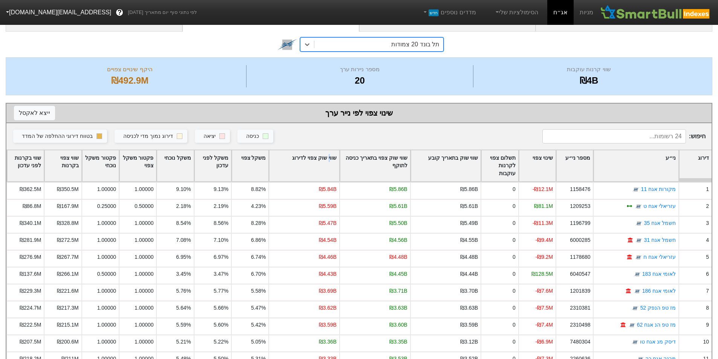
click at [328, 156] on div "שווי שוק צפוי לדירוג" at bounding box center [304, 165] width 70 height 31
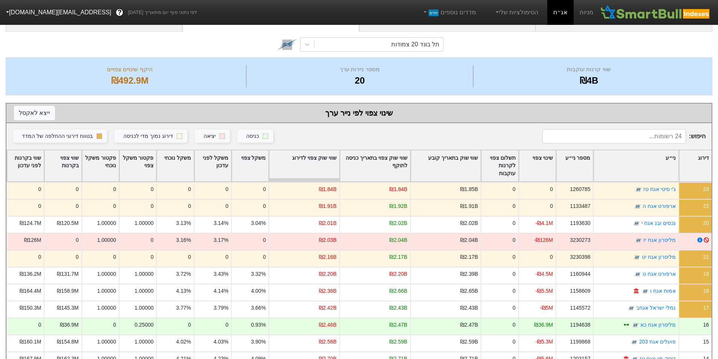
click at [327, 159] on div "שווי שוק צפוי לדירוג" at bounding box center [304, 165] width 70 height 31
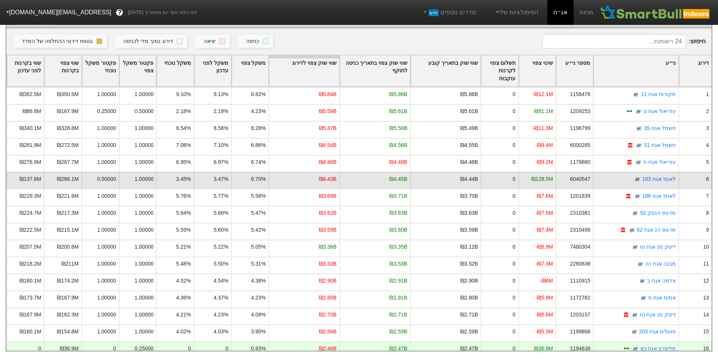
scroll to position [143, 0]
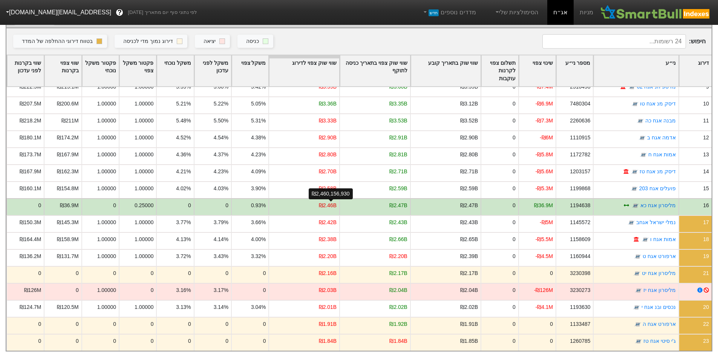
click at [332, 202] on div "₪2.46B" at bounding box center [328, 206] width 18 height 8
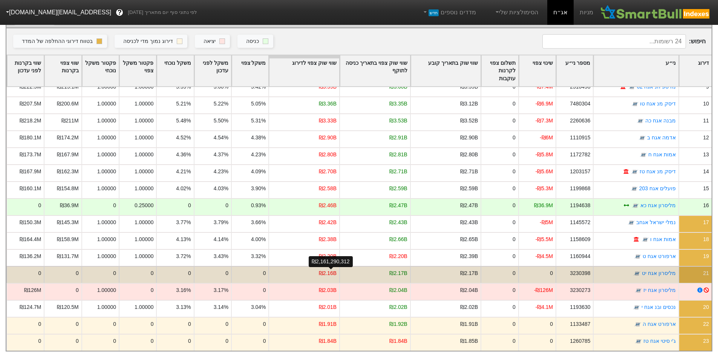
click at [328, 270] on div "₪2.16B" at bounding box center [328, 274] width 18 height 8
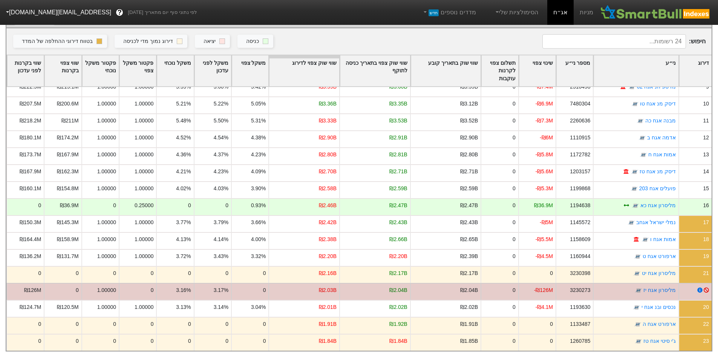
click at [339, 284] on div "₪2.03B" at bounding box center [303, 291] width 71 height 17
